Goal: Communication & Community: Answer question/provide support

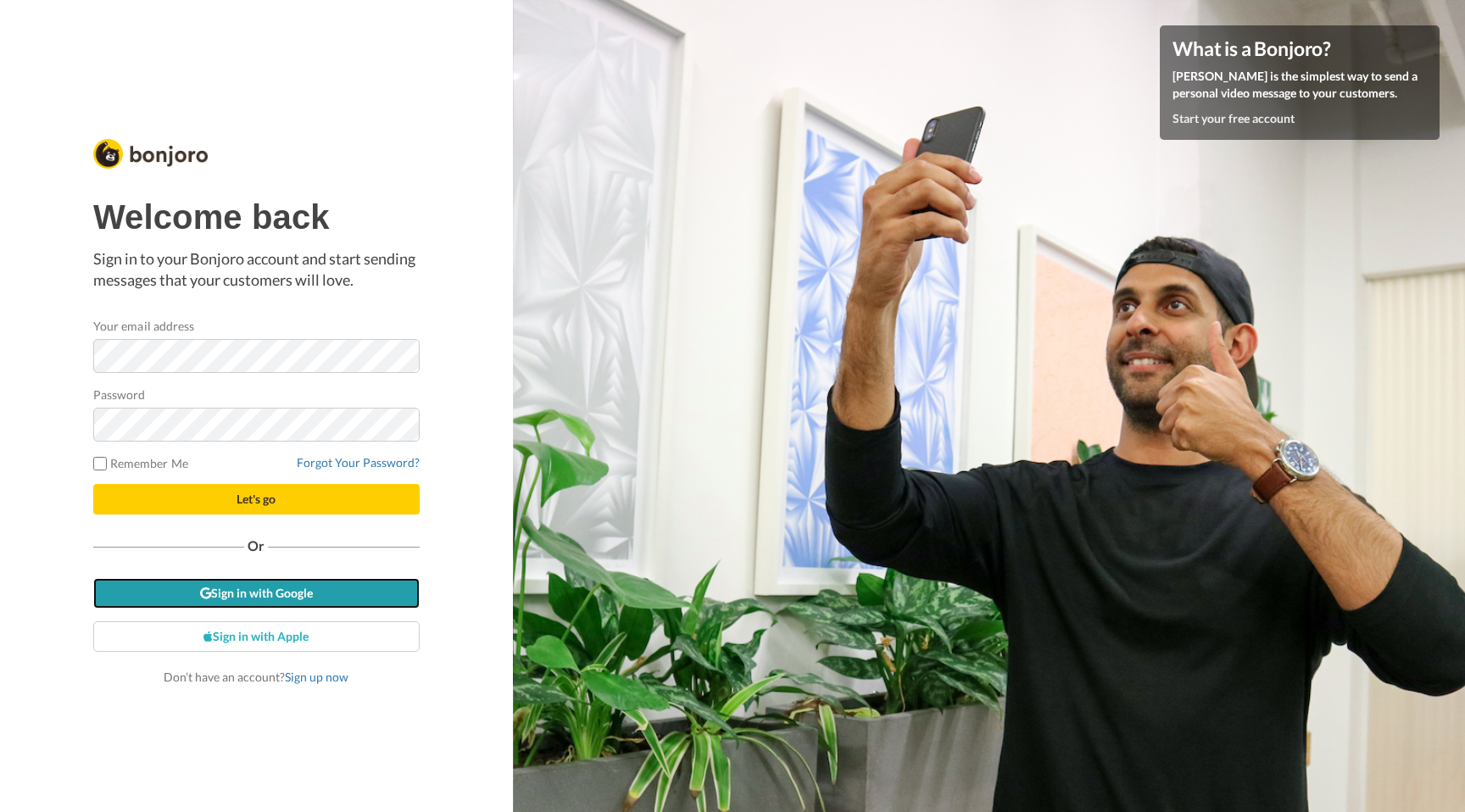
click at [225, 587] on link "Sign in with Google" at bounding box center [257, 593] width 326 height 31
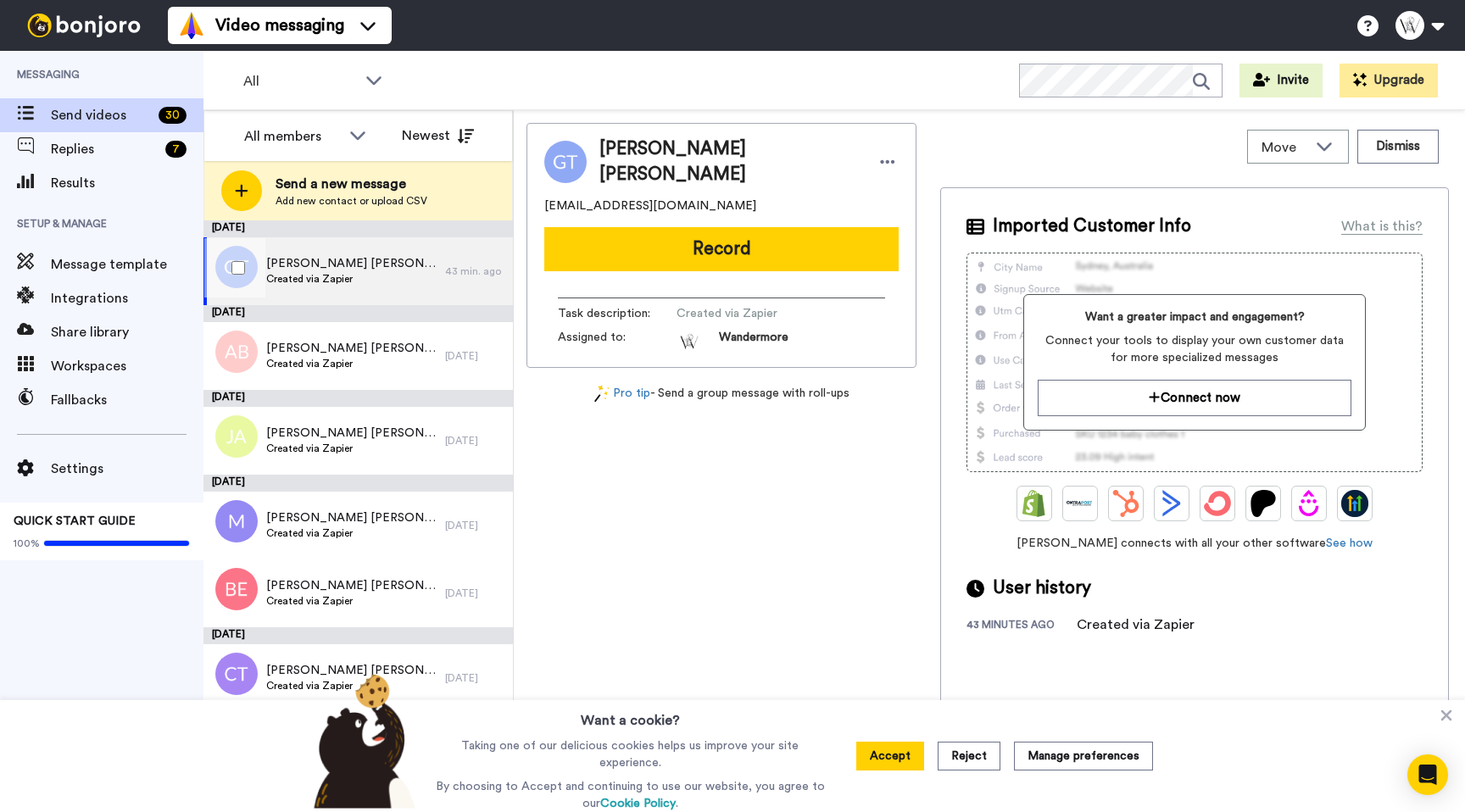
click at [349, 262] on span "[PERSON_NAME] [PERSON_NAME]" at bounding box center [351, 264] width 170 height 17
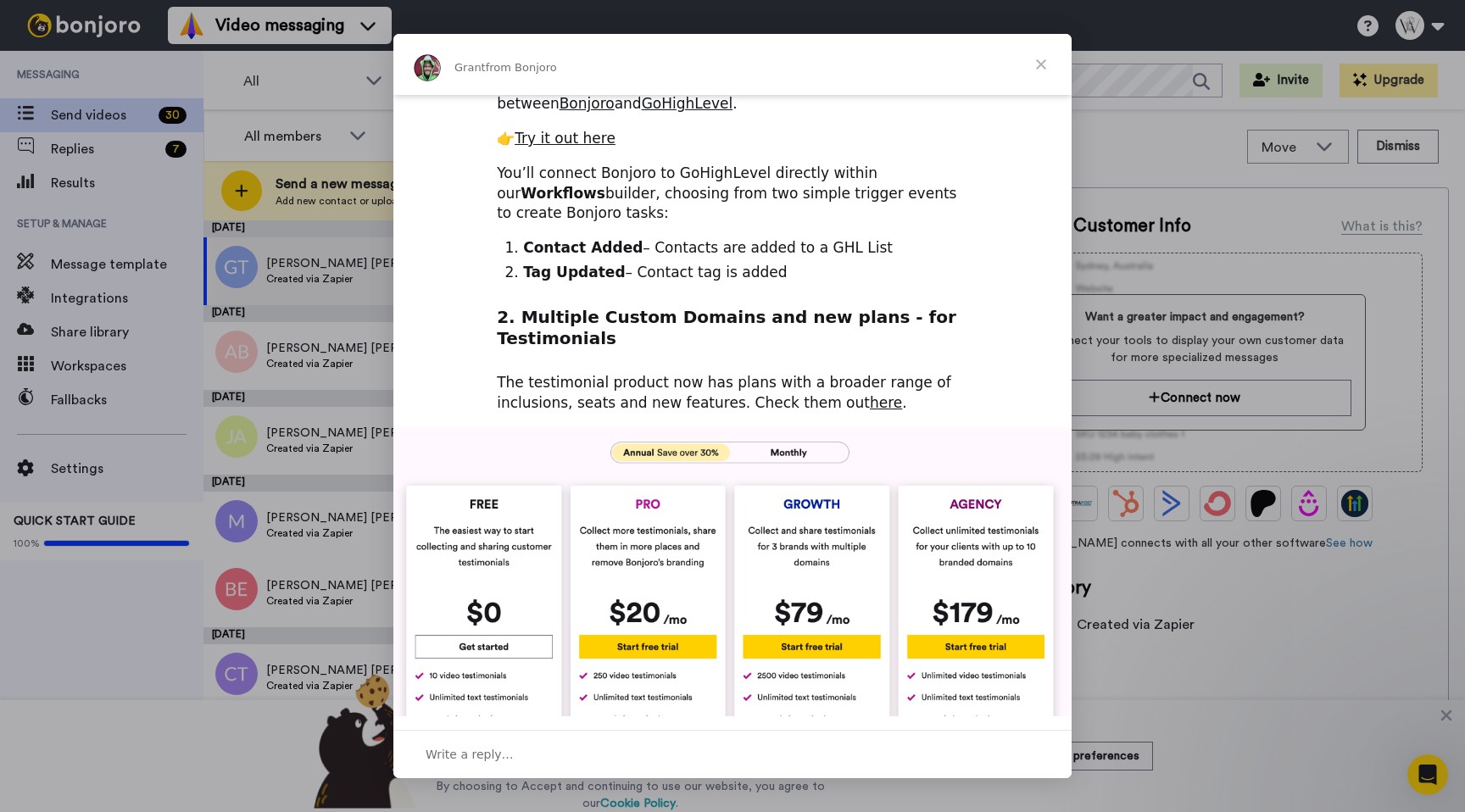
scroll to position [307, 0]
click at [1042, 66] on span "Close" at bounding box center [1041, 64] width 61 height 61
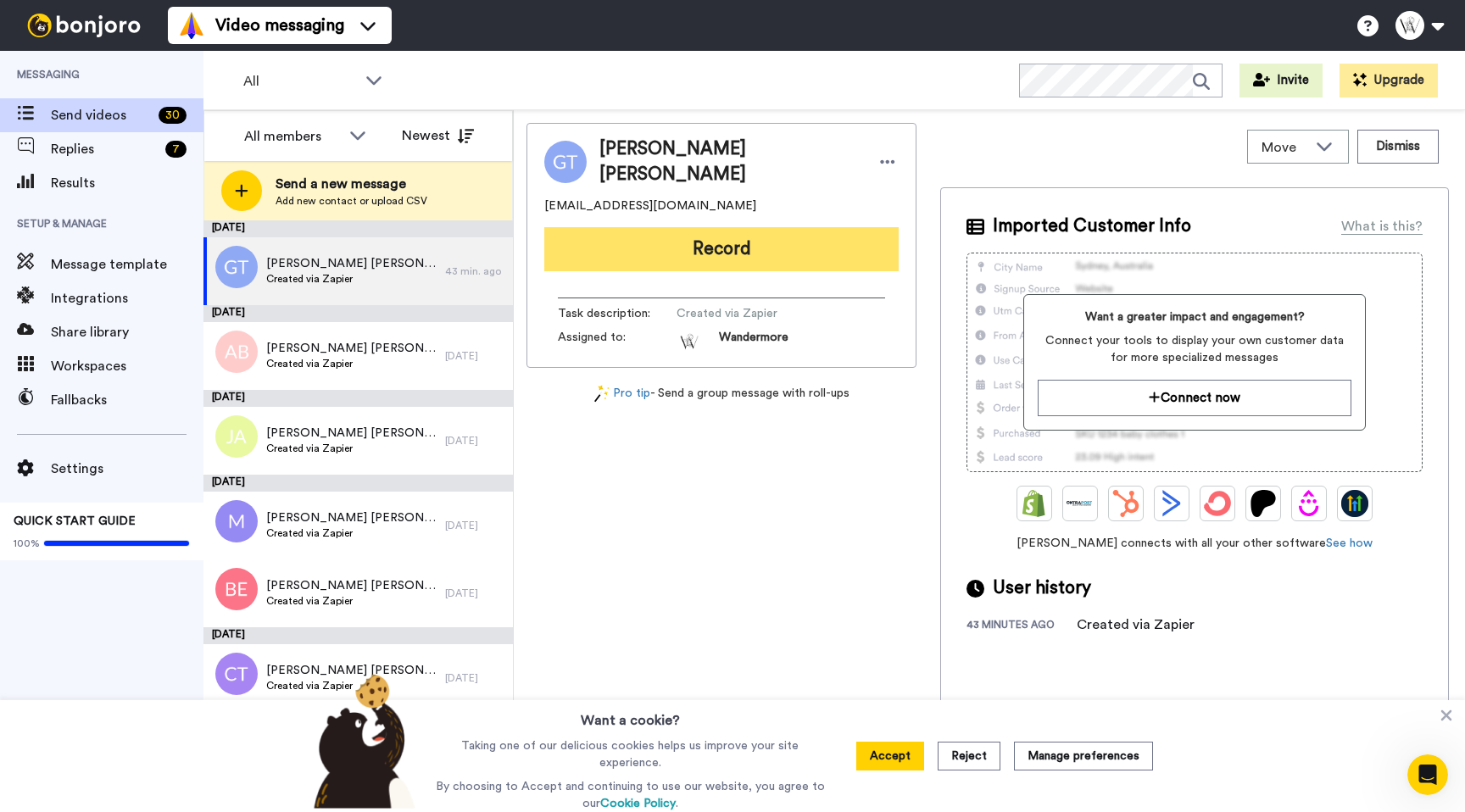
click at [699, 254] on button "Record" at bounding box center [721, 249] width 355 height 44
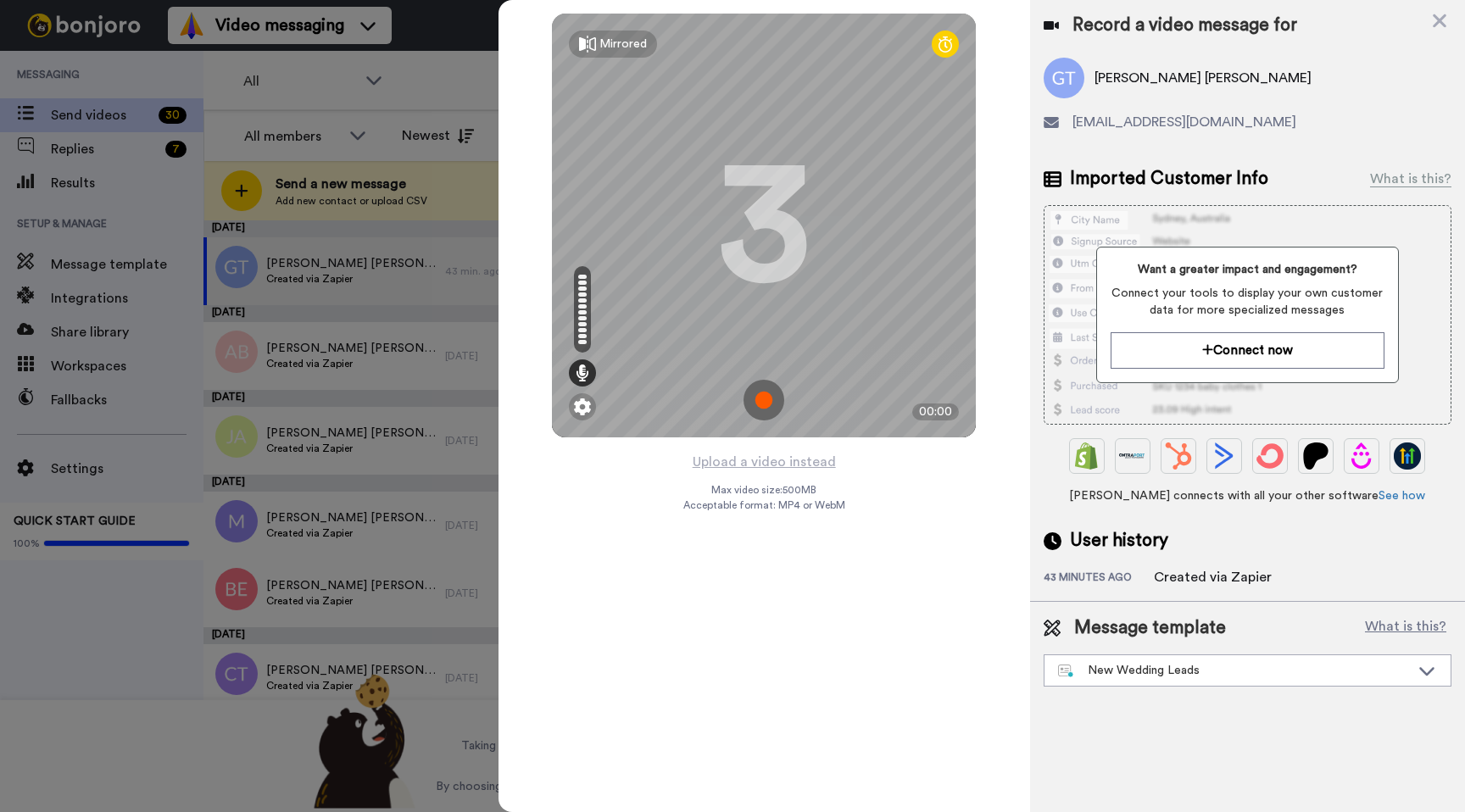
click at [765, 403] on img at bounding box center [763, 399] width 40 height 40
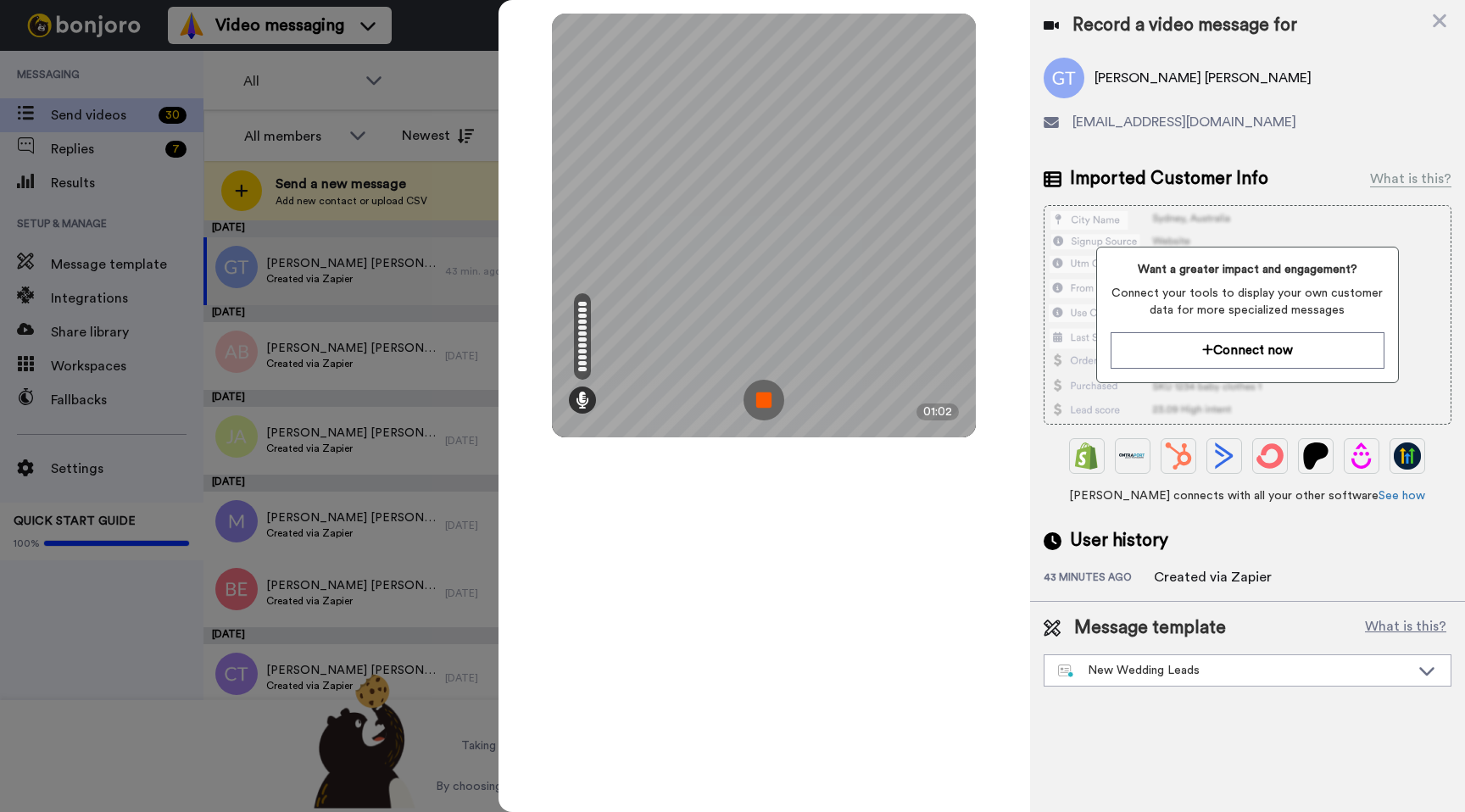
click at [764, 390] on img at bounding box center [763, 399] width 40 height 40
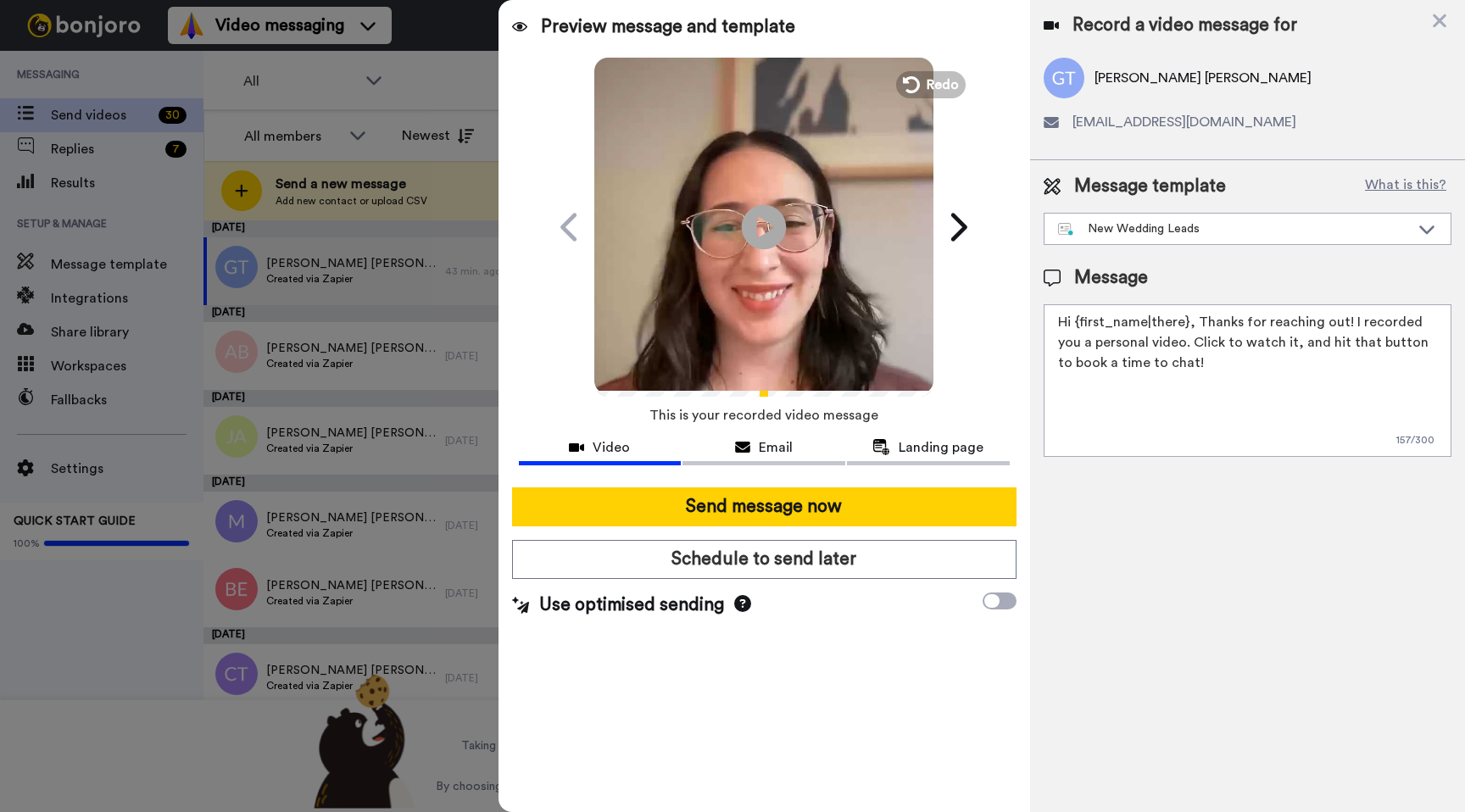
click at [758, 234] on icon "Play/Pause" at bounding box center [764, 227] width 45 height 81
drag, startPoint x: 1188, startPoint y: 321, endPoint x: 1065, endPoint y: 330, distance: 123.3
click at [1065, 330] on textarea "Hi {first_name|there}, Thanks for reaching out! I recorded you a personal video…" at bounding box center [1247, 380] width 408 height 153
click at [1169, 363] on textarea "Hey Galia & Teddy! Thanks for reaching out! I recorded you a personal video. Cl…" at bounding box center [1247, 380] width 408 height 153
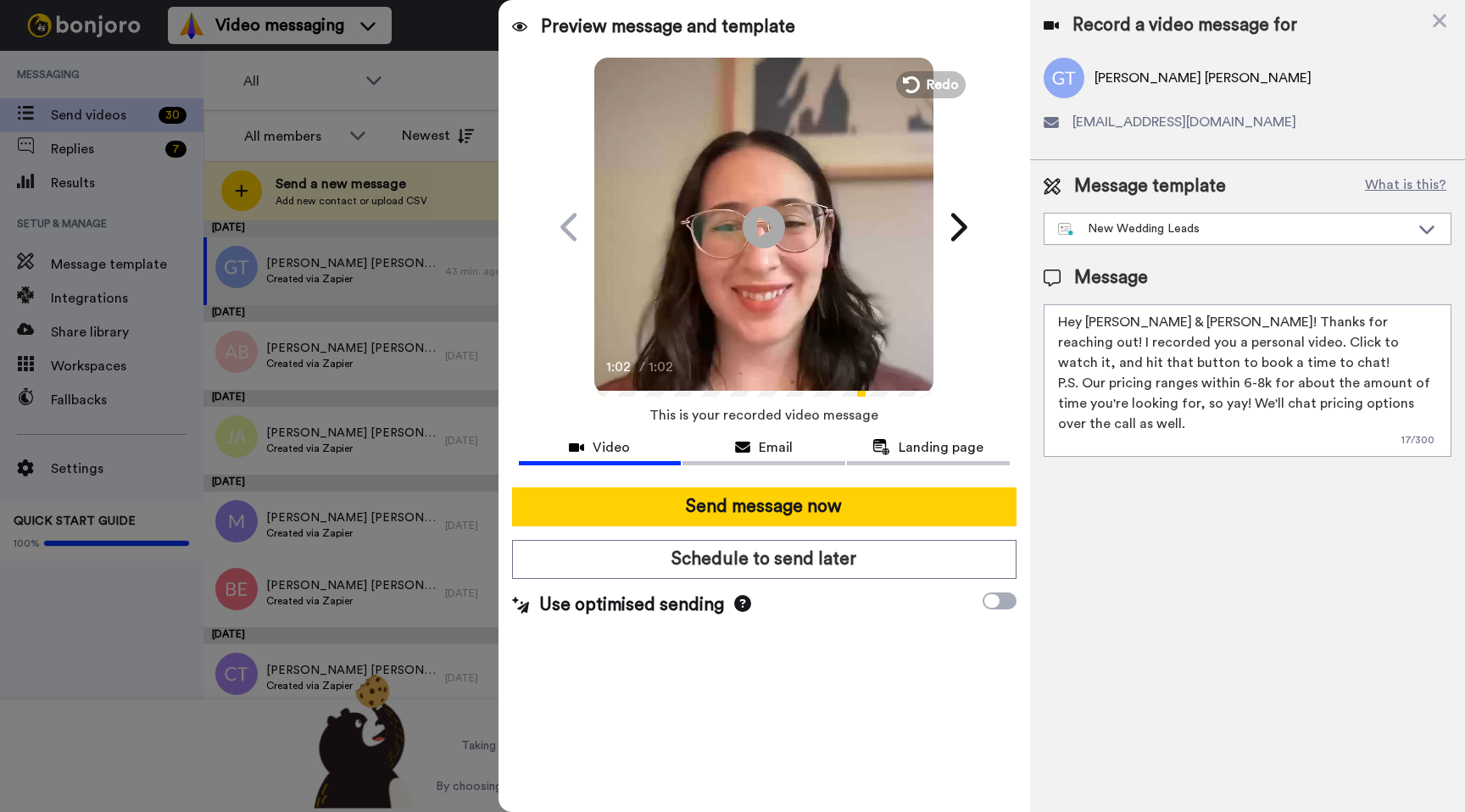
click at [1310, 408] on textarea "Hey Galia & Teddy! Thanks for reaching out! I recorded you a personal video. Cl…" at bounding box center [1247, 380] width 408 height 153
drag, startPoint x: 1138, startPoint y: 423, endPoint x: 1113, endPoint y: 424, distance: 25.0
click at [1113, 424] on textarea "Hey Galia & Teddy! Thanks for reaching out! I recorded you a personal video. Cl…" at bounding box center [1247, 380] width 408 height 153
click at [1273, 428] on textarea "Hey Galia & Teddy! Thanks for reaching out! I recorded you a personal video. Cl…" at bounding box center [1247, 380] width 408 height 153
click at [1182, 363] on textarea "Hey Galia & Teddy! Thanks for reaching out! I recorded you a personal video. Cl…" at bounding box center [1247, 380] width 408 height 153
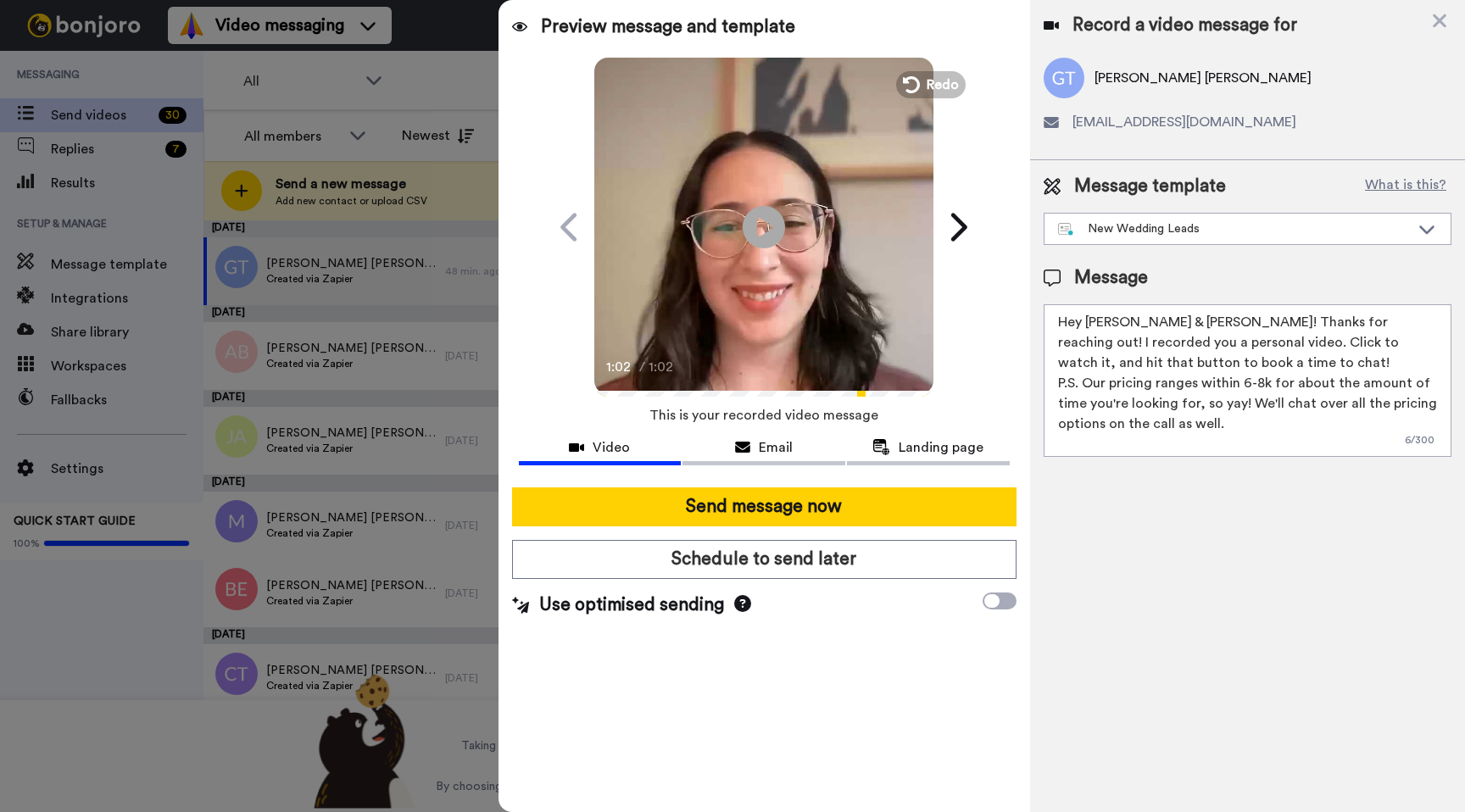
click at [1175, 349] on textarea "Hey Galia & Teddy! Thanks for reaching out! I recorded you a personal video. Cl…" at bounding box center [1247, 380] width 408 height 153
click at [1196, 388] on textarea "Hey Galia & Teddy! Thanks for reaching out! I recorded you a personal video. Cl…" at bounding box center [1247, 380] width 408 height 153
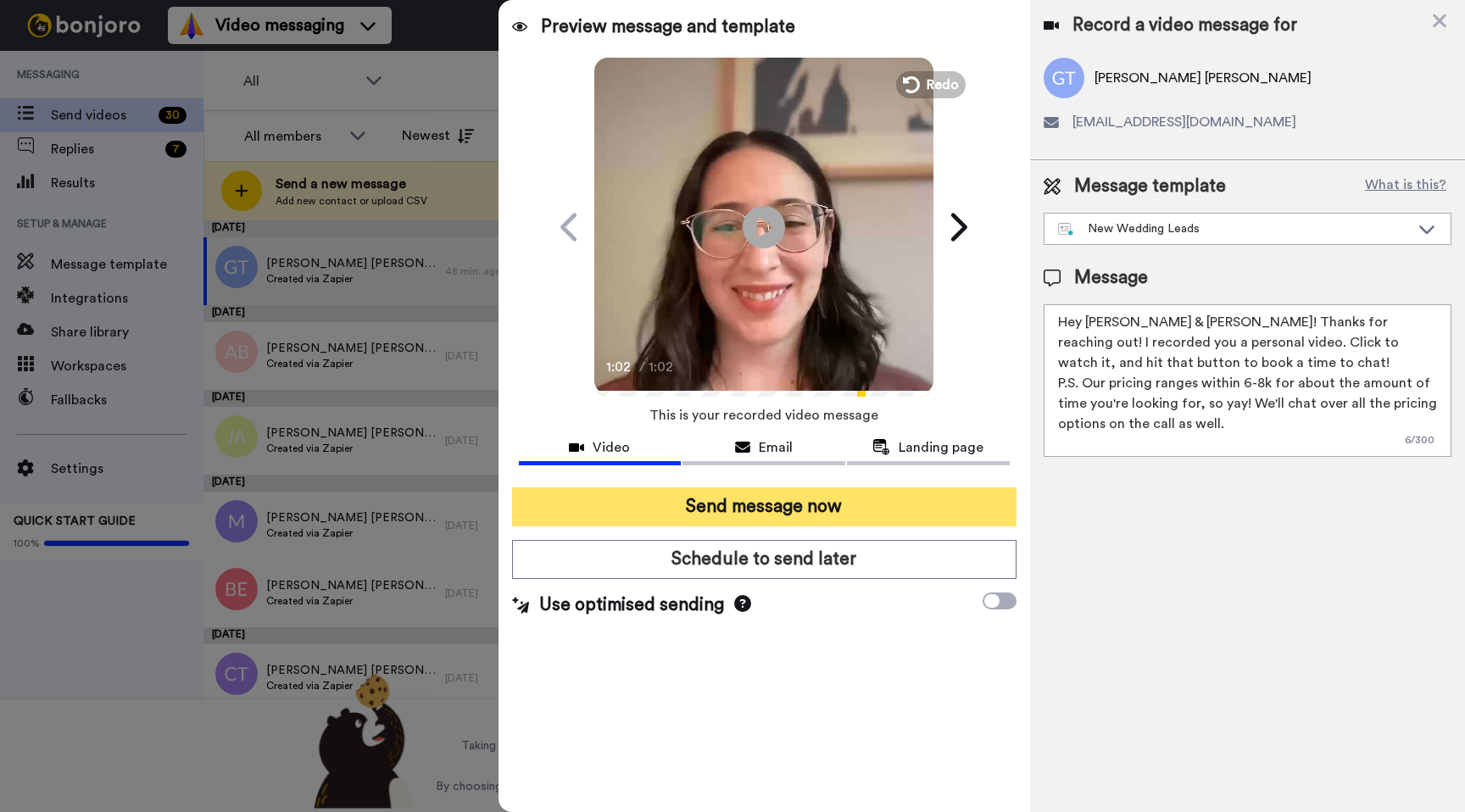
click at [842, 506] on button "Send message now" at bounding box center [763, 506] width 504 height 39
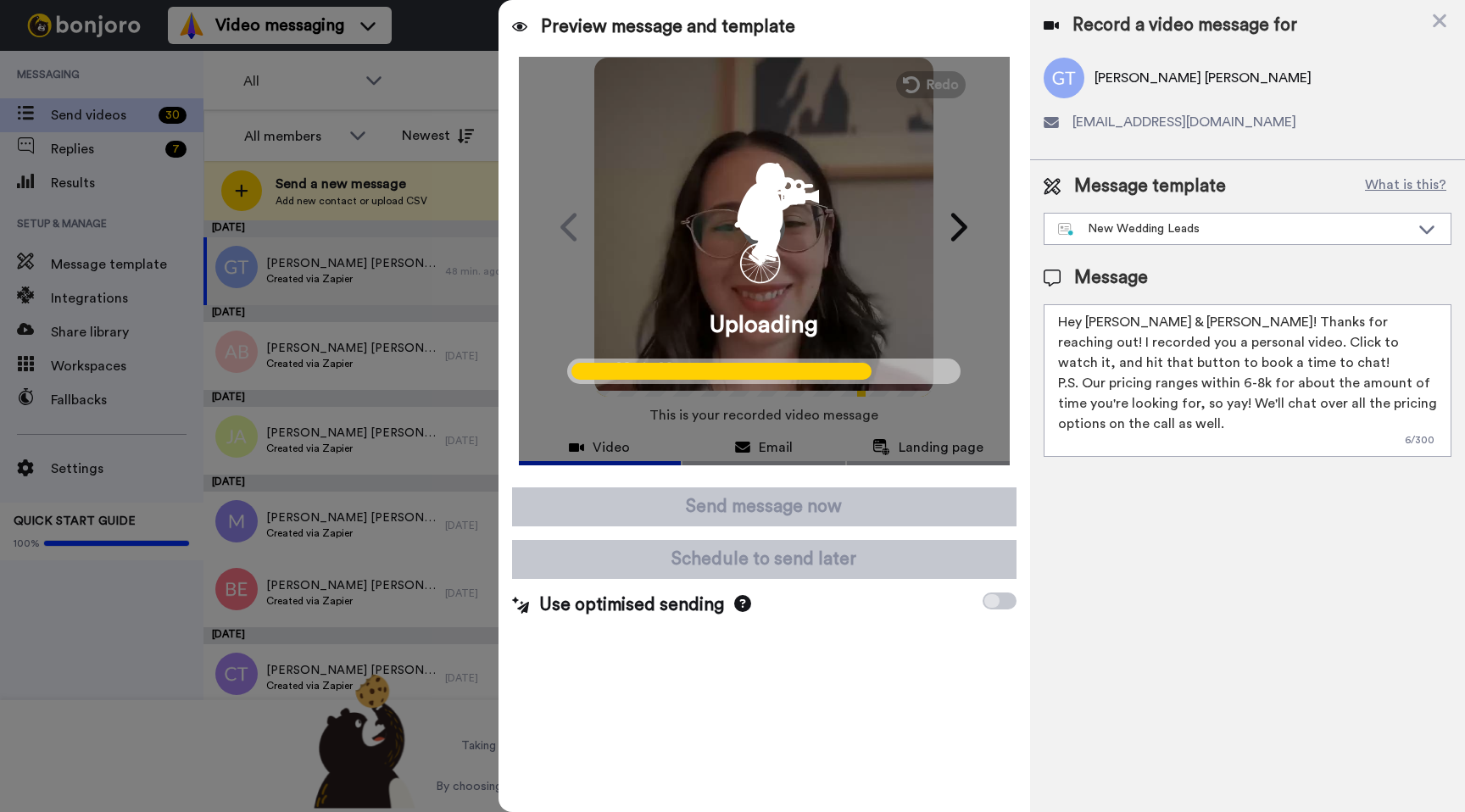
click at [1256, 379] on textarea "Hey Galia & Teddy! Thanks for reaching out! I recorded you a personal video. Cl…" at bounding box center [1247, 380] width 408 height 153
type textarea "Hey Galia & Teddy! Thanks for reaching out! I recorded you a personal video. Cl…"
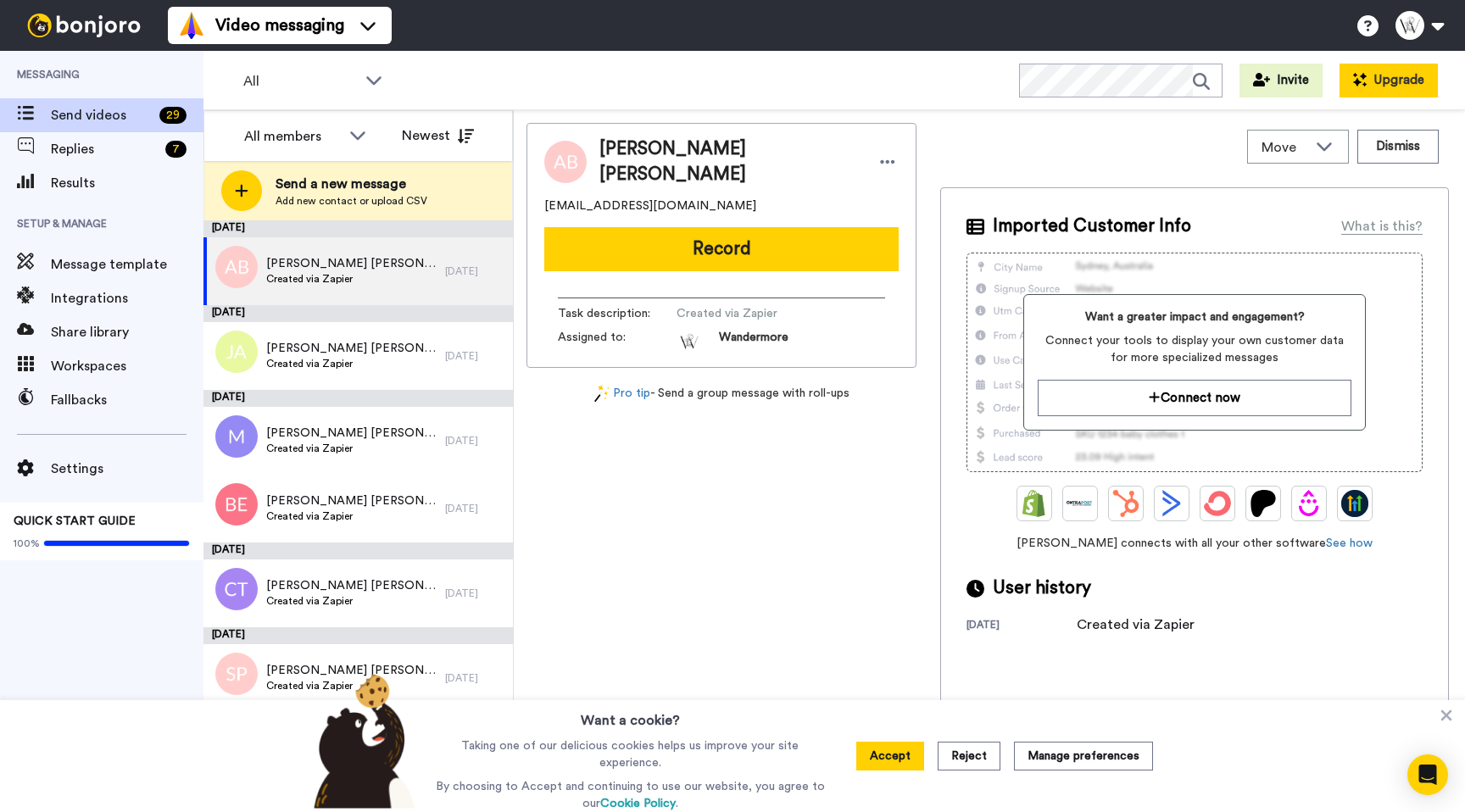
click at [1384, 93] on button "Upgrade" at bounding box center [1389, 80] width 99 height 33
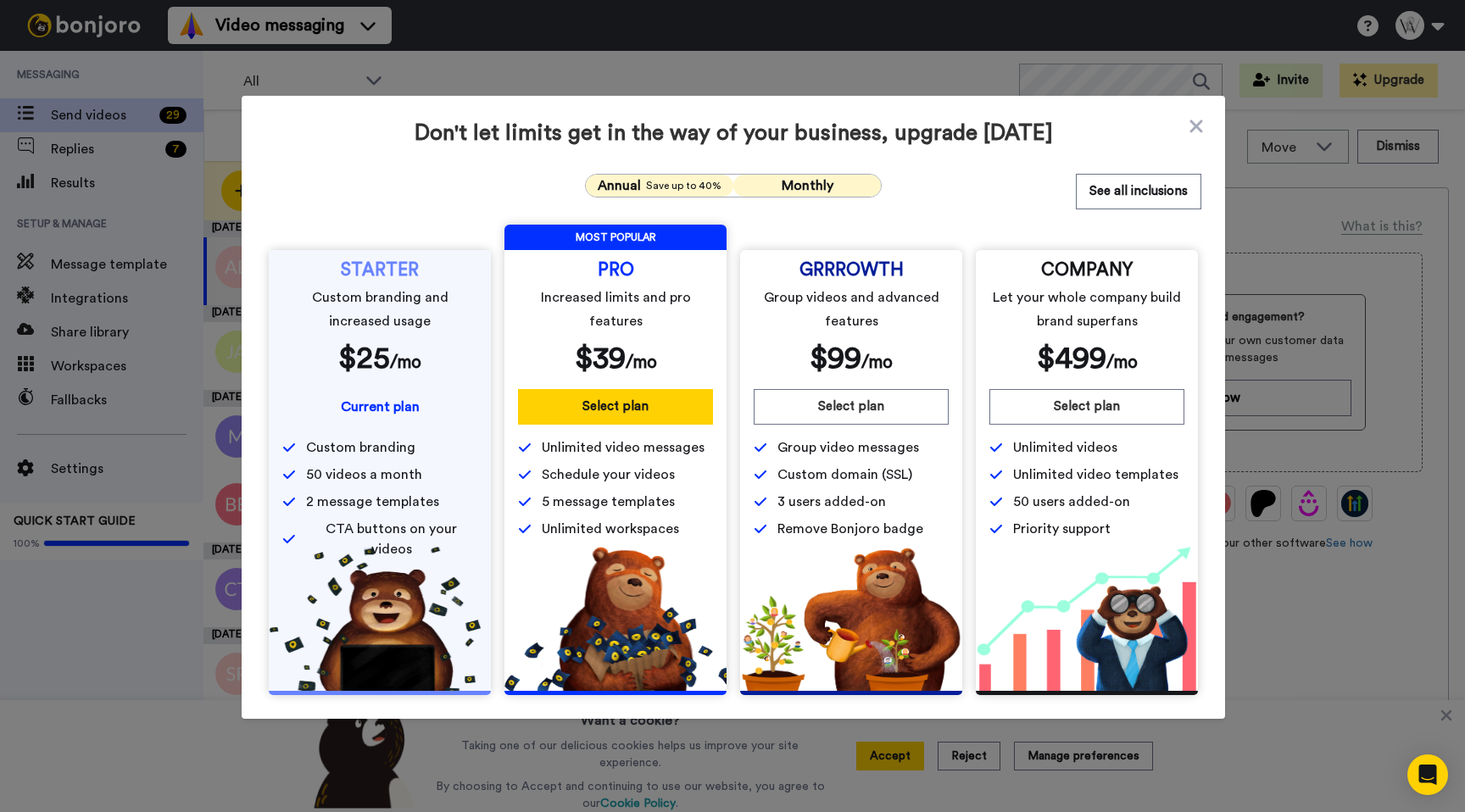
click at [684, 185] on span "Save up to 40%" at bounding box center [684, 185] width 76 height 14
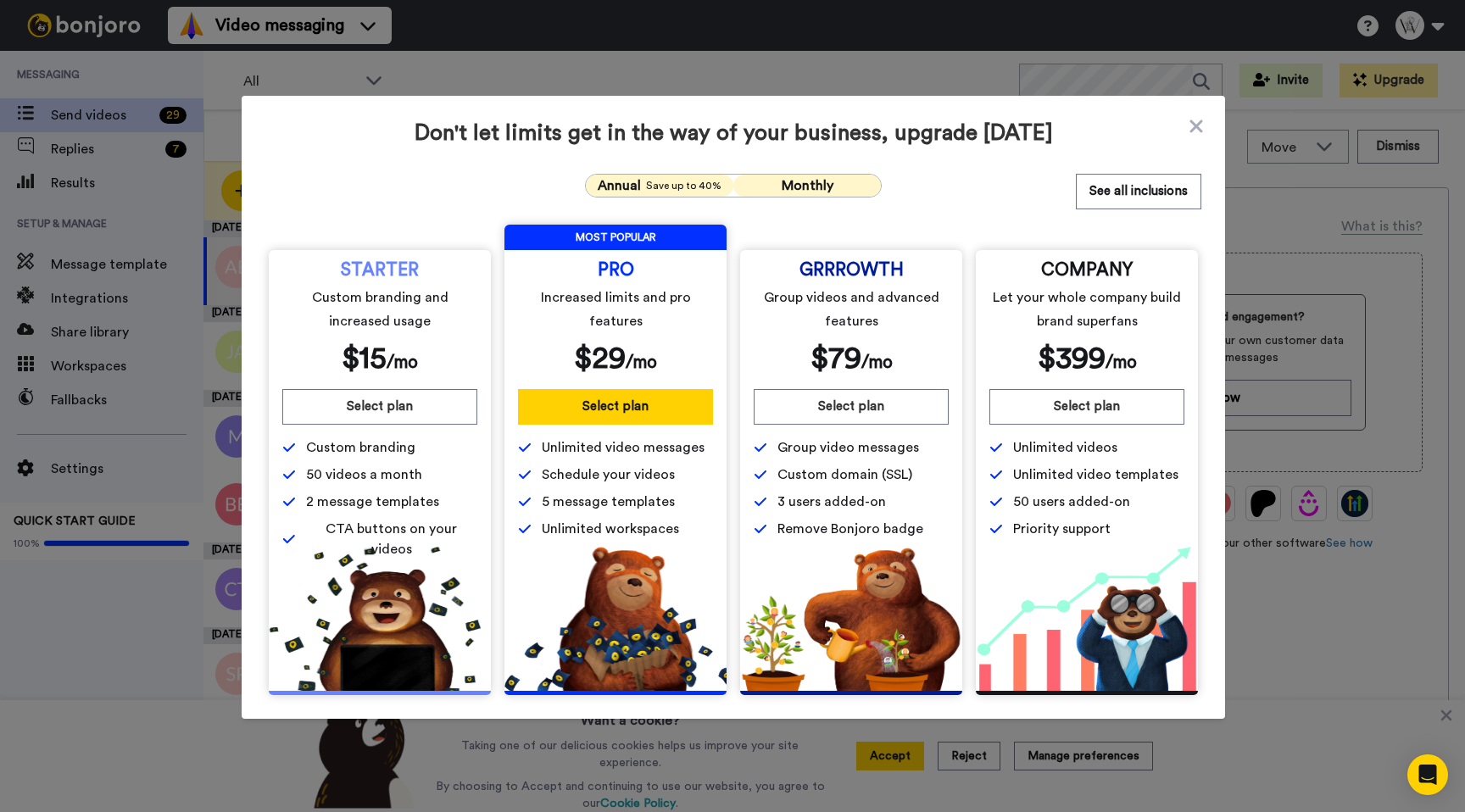
click at [832, 187] on button "Monthly" at bounding box center [807, 185] width 148 height 22
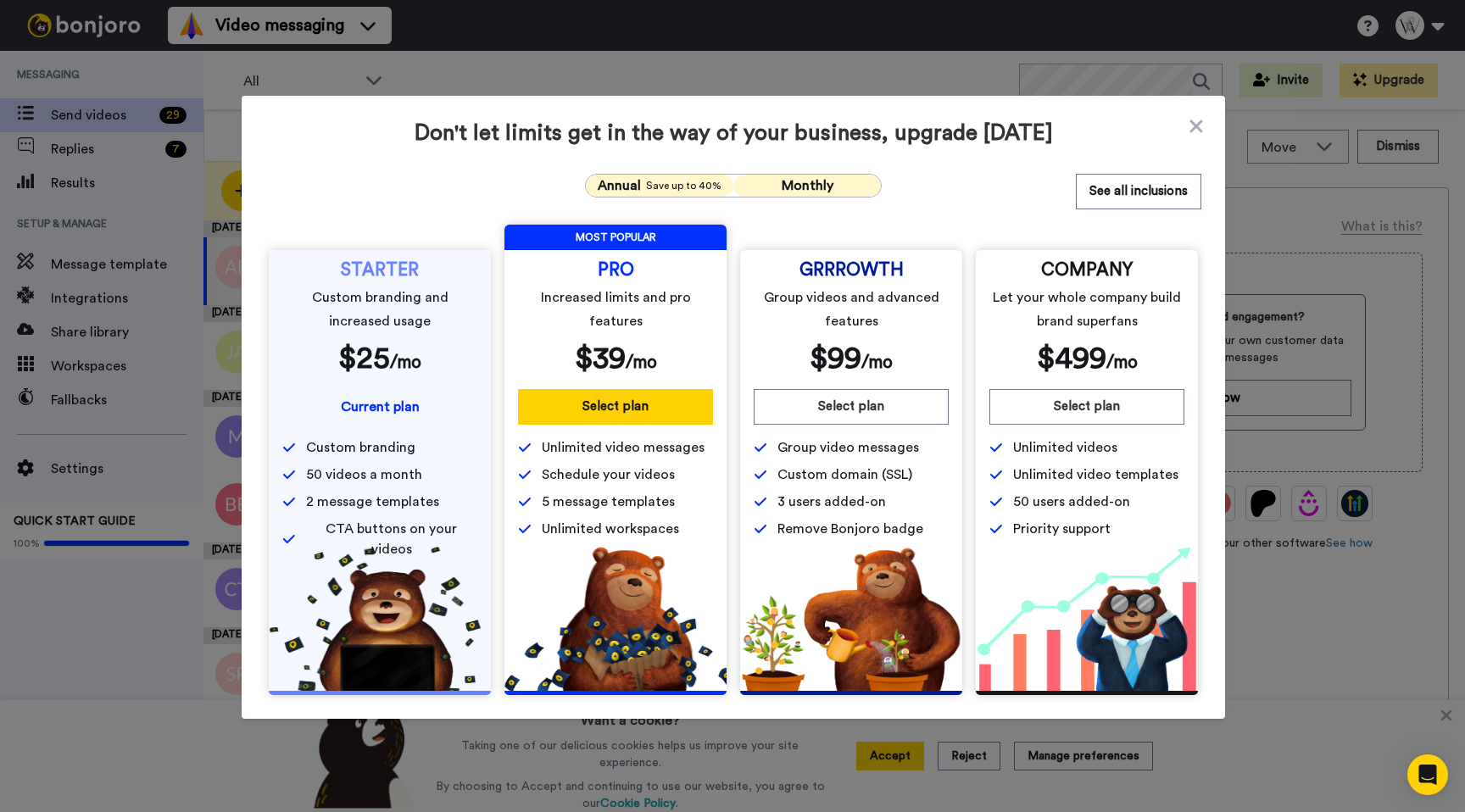
click at [690, 180] on span "Save up to 40%" at bounding box center [684, 185] width 76 height 14
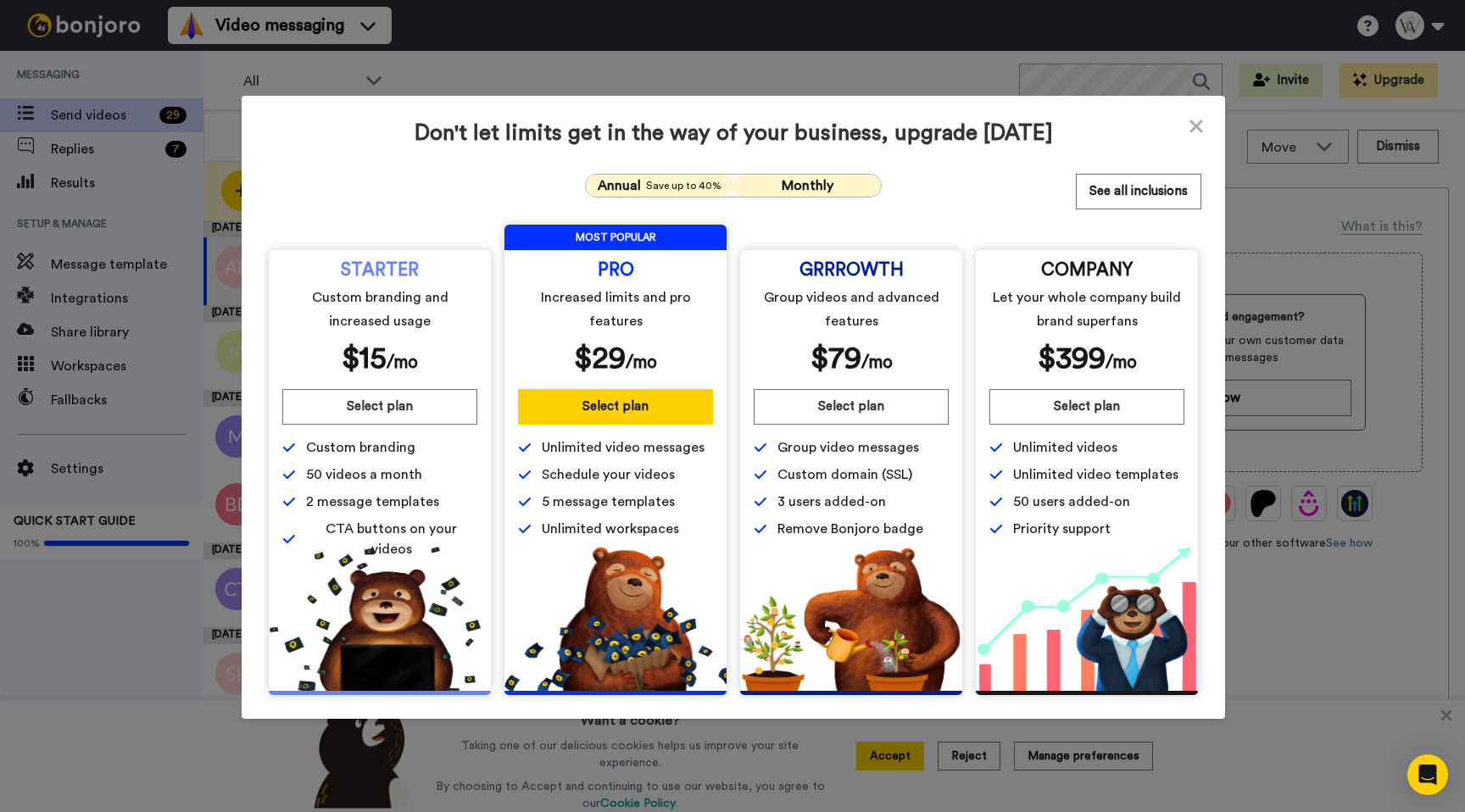
click at [783, 179] on span "Monthly" at bounding box center [807, 185] width 52 height 14
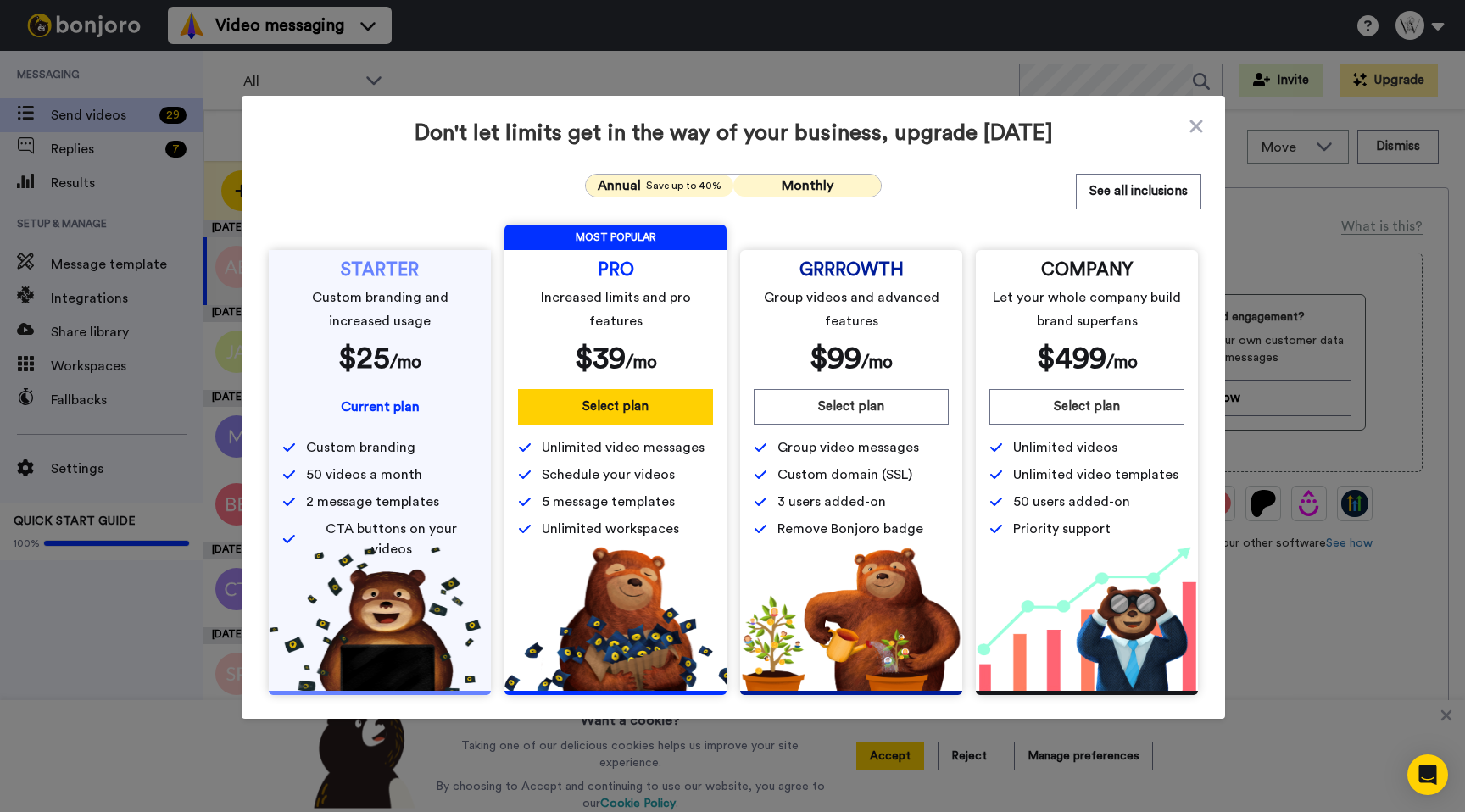
click at [674, 195] on div "Annual Save up to 40%" at bounding box center [660, 185] width 129 height 21
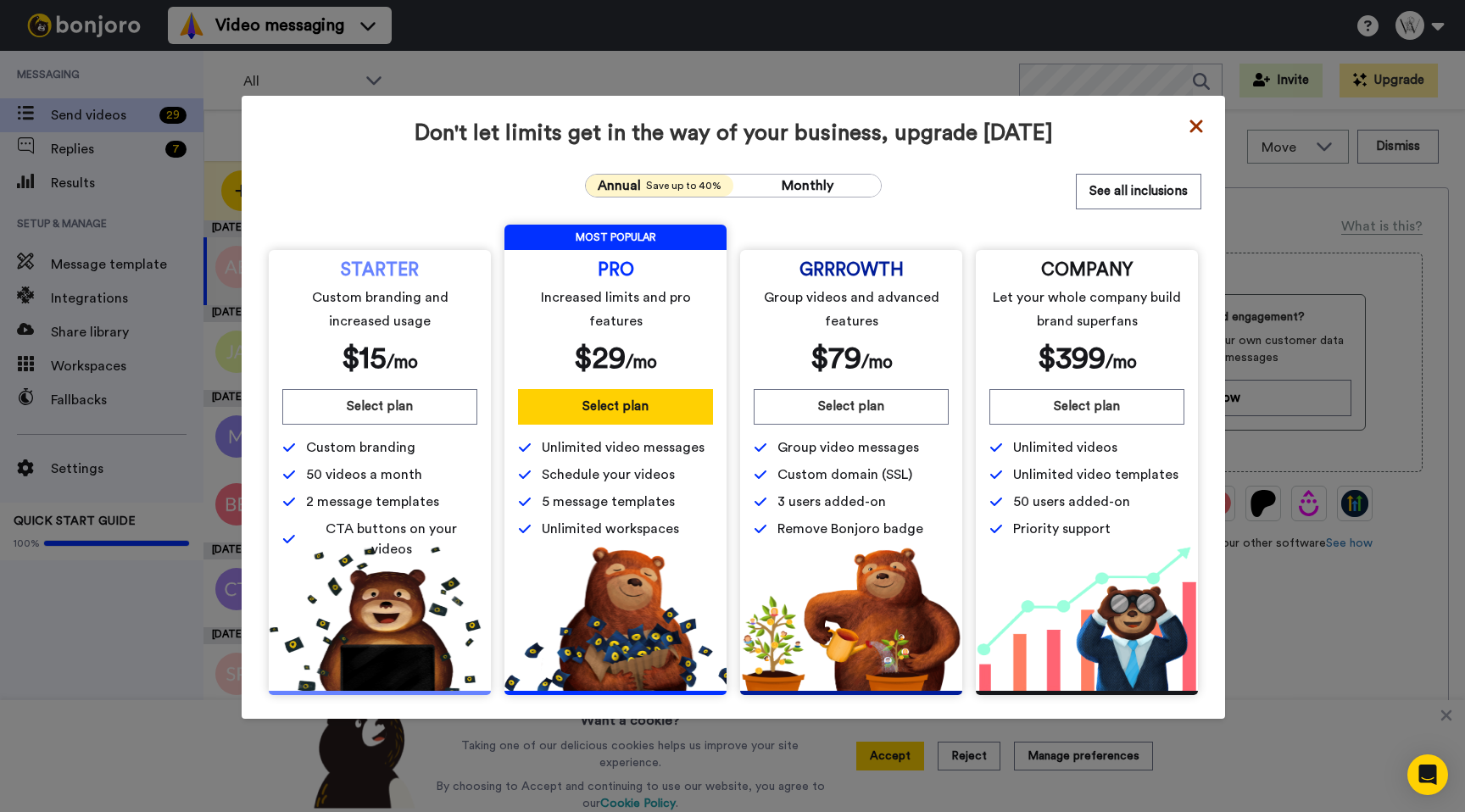
click at [1204, 128] on icon at bounding box center [1196, 126] width 17 height 21
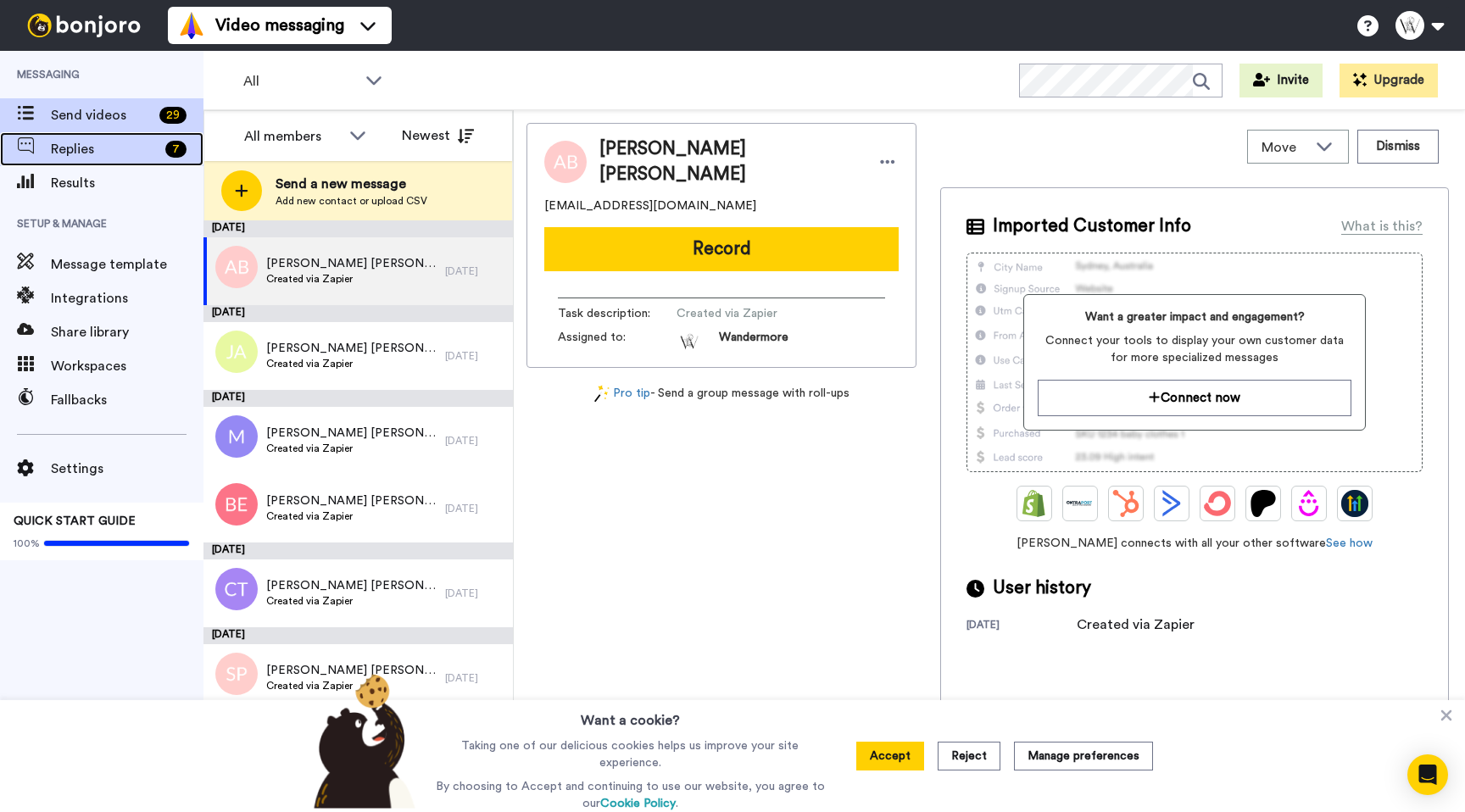
click at [125, 142] on span "Replies" at bounding box center [104, 149] width 107 height 21
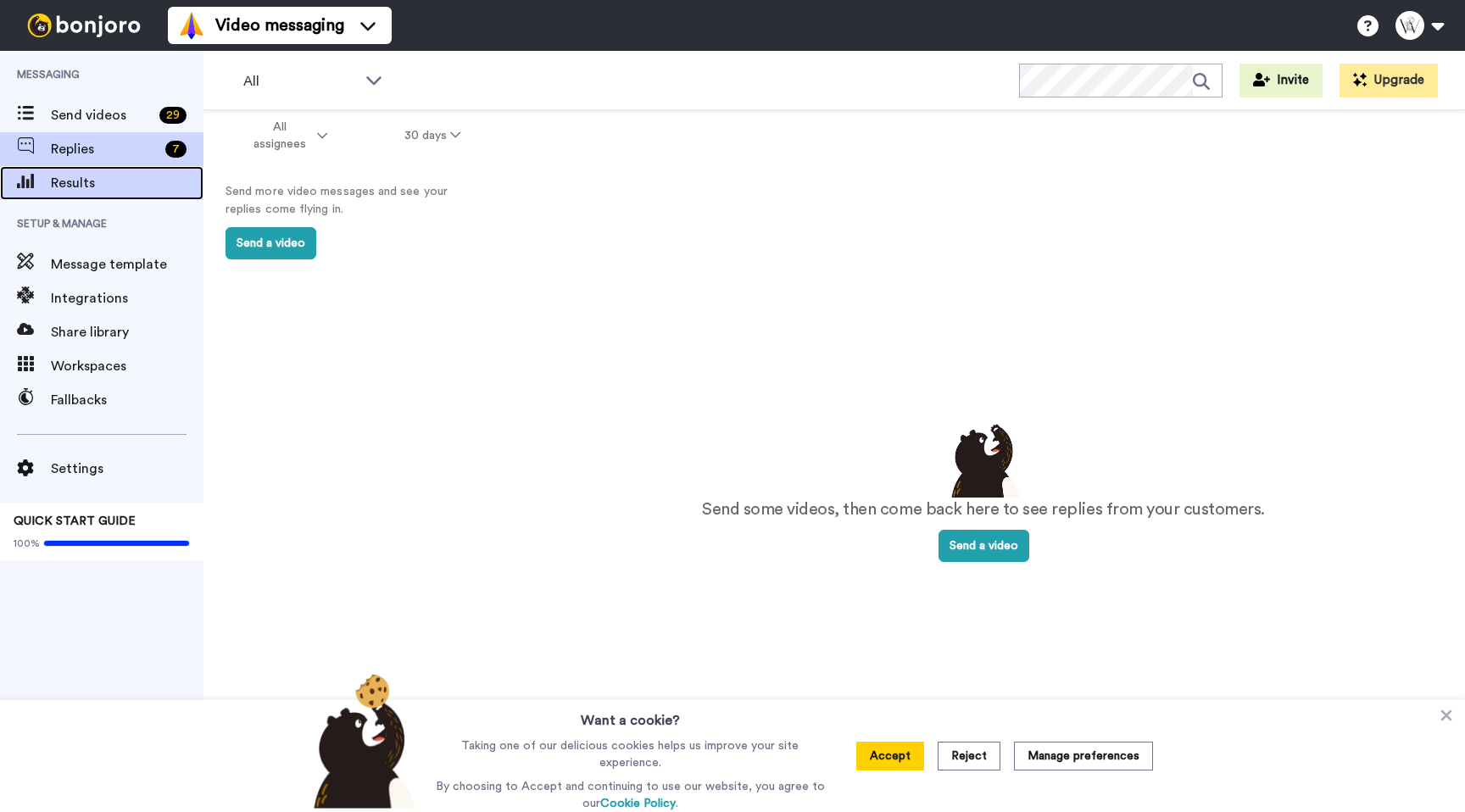
click at [126, 185] on span "Results" at bounding box center [127, 183] width 153 height 21
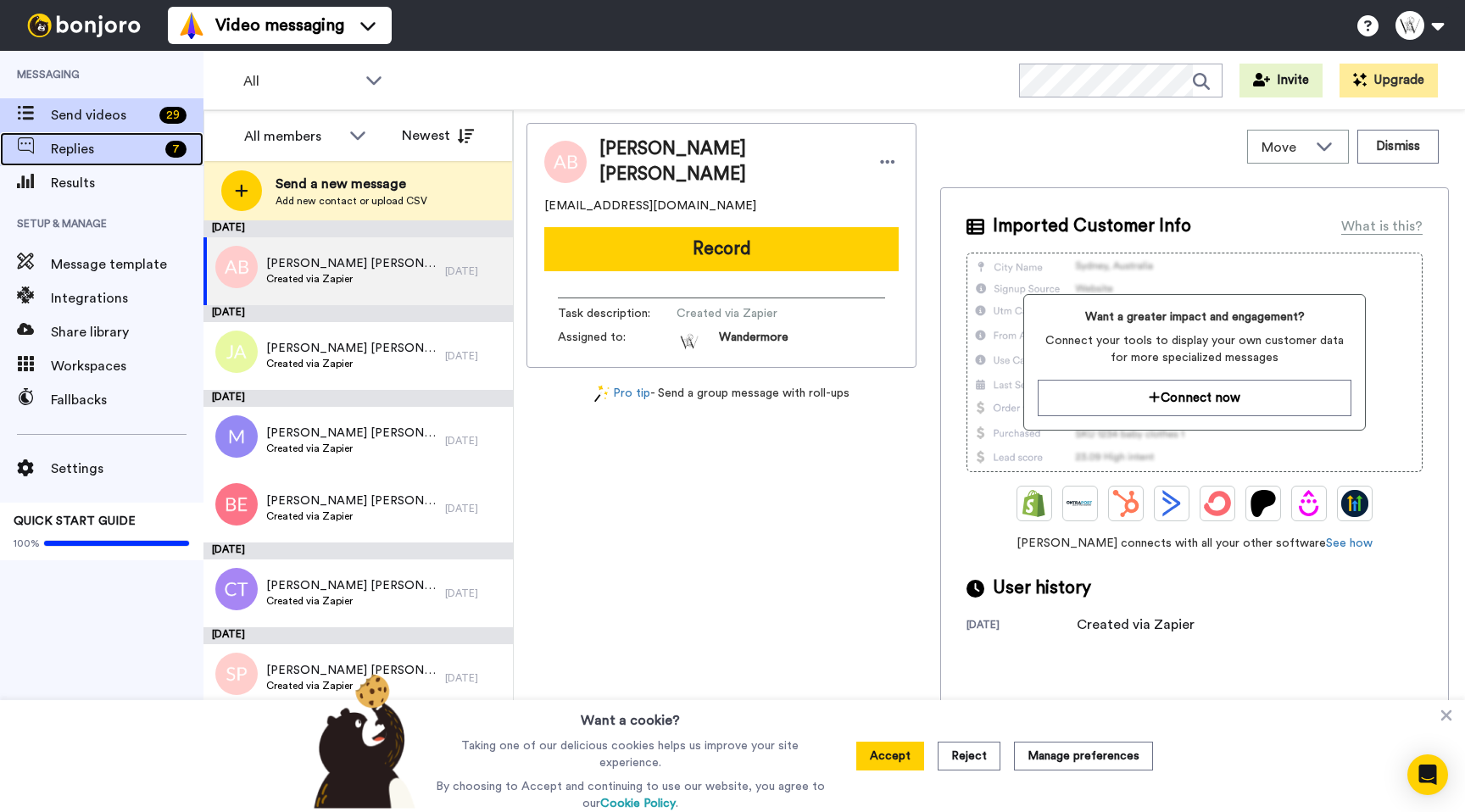
click at [115, 143] on span "Replies" at bounding box center [104, 149] width 107 height 21
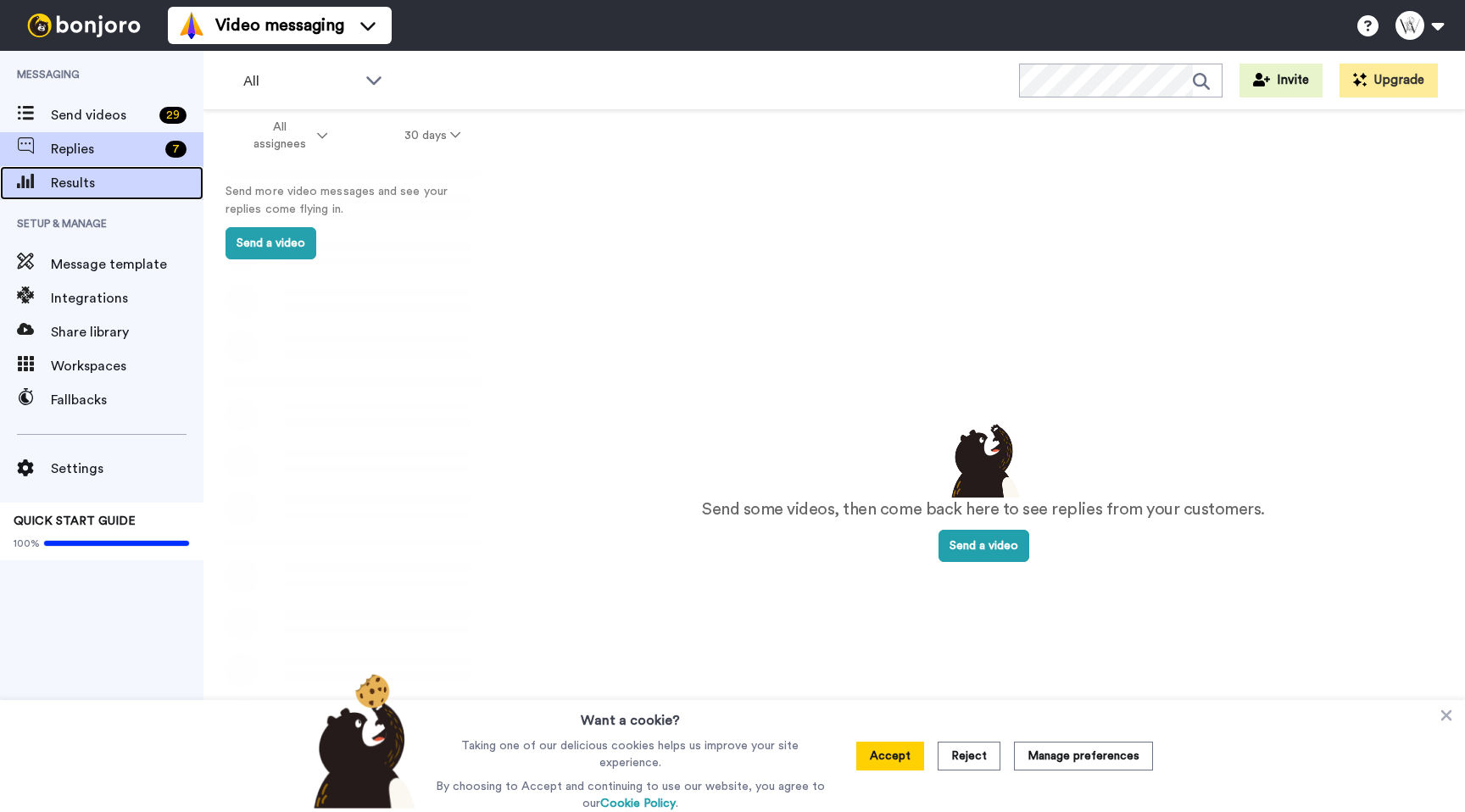
click at [116, 178] on span "Results" at bounding box center [127, 183] width 153 height 21
